Goal: Complete application form

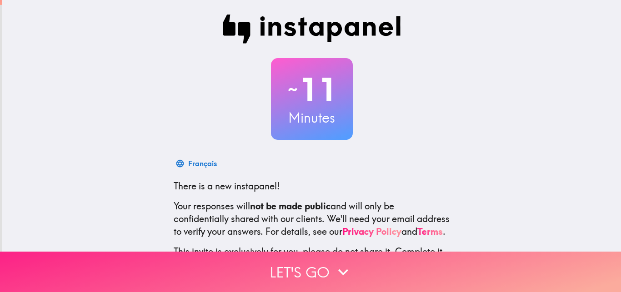
click at [308, 269] on button "Let's go" at bounding box center [310, 272] width 621 height 40
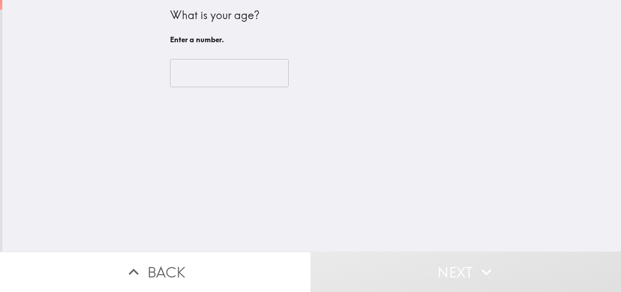
click at [232, 73] on input "number" at bounding box center [229, 73] width 119 height 28
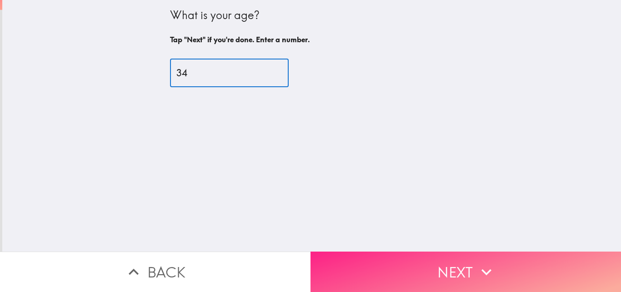
type input "34"
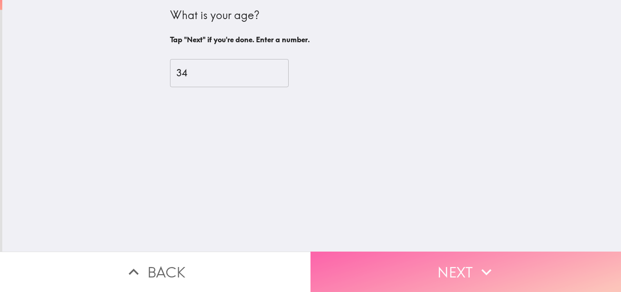
click at [429, 262] on button "Next" at bounding box center [465, 272] width 310 height 40
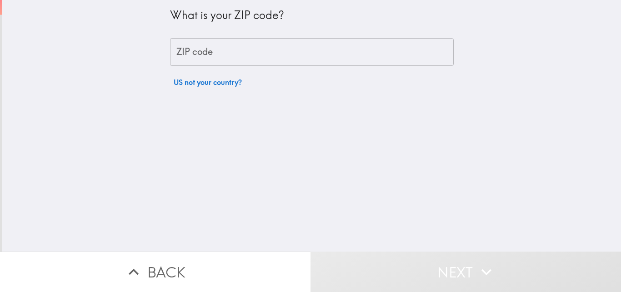
click at [280, 54] on input "ZIP code" at bounding box center [312, 52] width 284 height 28
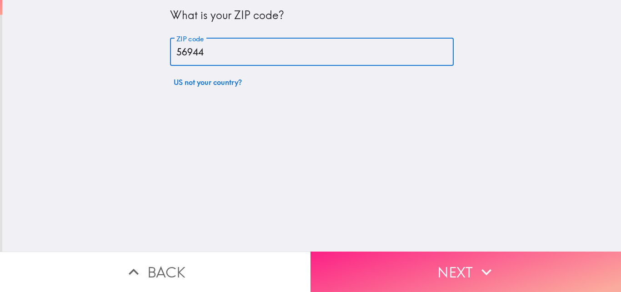
type input "56944"
click at [438, 264] on button "Next" at bounding box center [465, 272] width 310 height 40
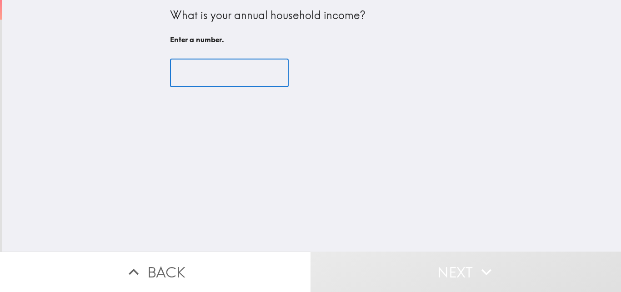
click at [249, 73] on input "number" at bounding box center [229, 73] width 119 height 28
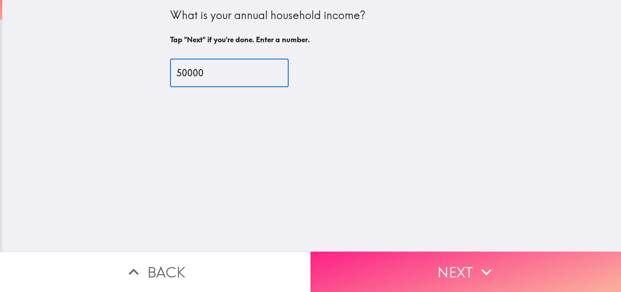
type input "50000"
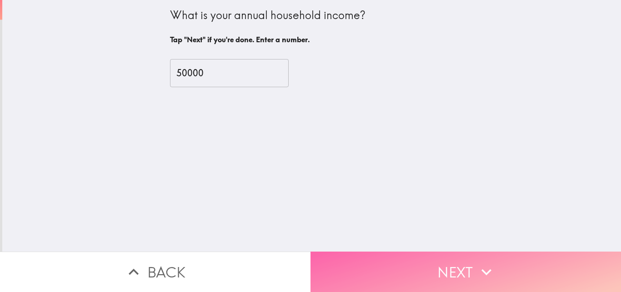
click at [450, 266] on button "Next" at bounding box center [465, 272] width 310 height 40
